Goal: Information Seeking & Learning: Learn about a topic

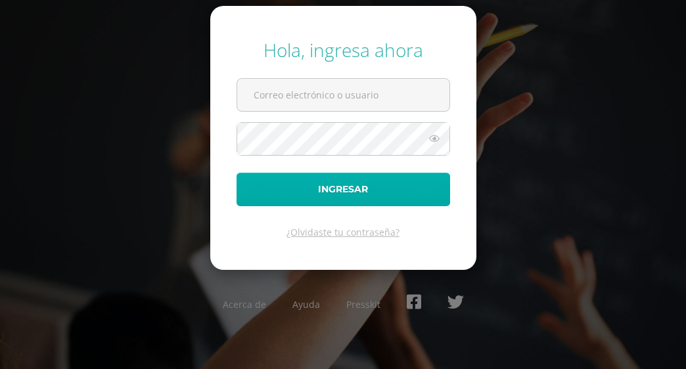
type input "[EMAIL_ADDRESS][DOMAIN_NAME]"
click at [338, 190] on button "Ingresar" at bounding box center [344, 190] width 214 height 34
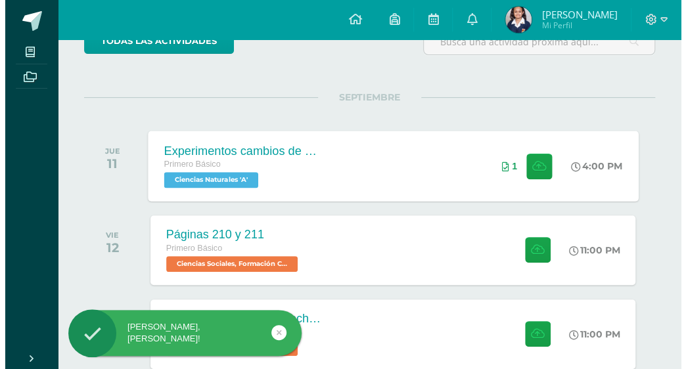
scroll to position [131, 0]
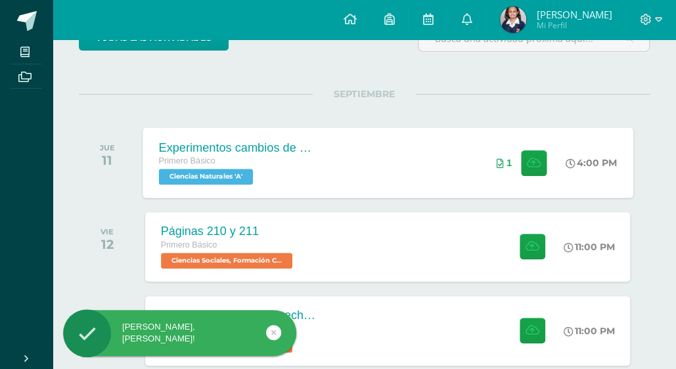
click at [393, 166] on div "Experimentos cambios de estado de la materia Primero Básico Ciencias Naturales …" at bounding box center [388, 162] width 490 height 70
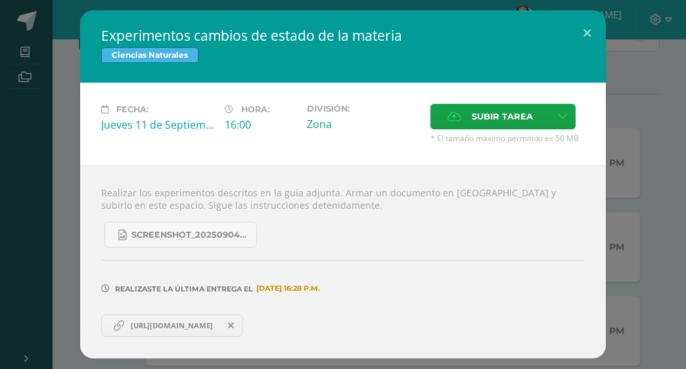
click at [259, 324] on div "[PERSON_NAME], [PERSON_NAME]!" at bounding box center [201, 335] width 240 height 51
click at [227, 324] on div "[PERSON_NAME], [PERSON_NAME]!" at bounding box center [201, 335] width 240 height 51
drag, startPoint x: 217, startPoint y: 324, endPoint x: 208, endPoint y: 324, distance: 9.2
click at [215, 324] on body "Experimentos cambios de estado de la materia Ciencias Naturales Fecha: [DATE] H…" at bounding box center [343, 281] width 686 height 825
click at [200, 325] on span "[URL][DOMAIN_NAME]" at bounding box center [171, 326] width 95 height 11
